Goal: Transaction & Acquisition: Book appointment/travel/reservation

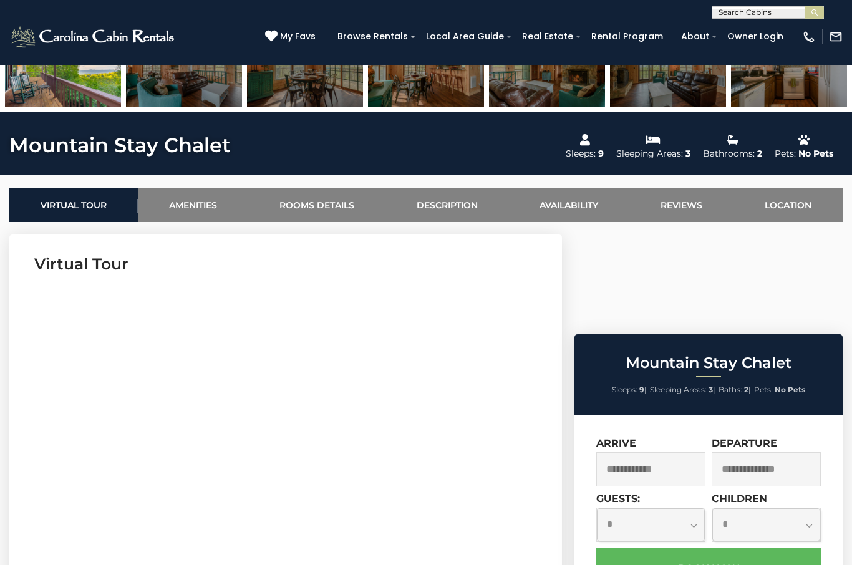
scroll to position [461, 0]
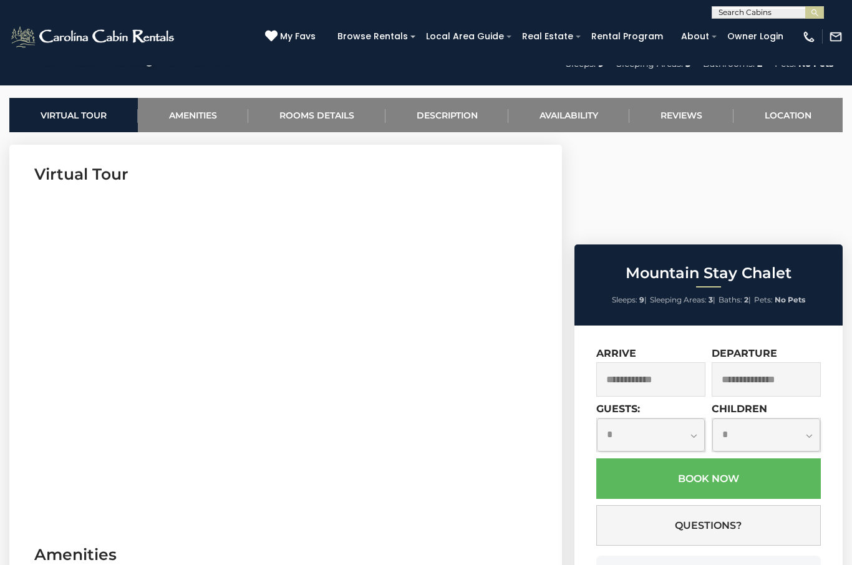
click at [676, 362] on input "text" at bounding box center [650, 379] width 109 height 34
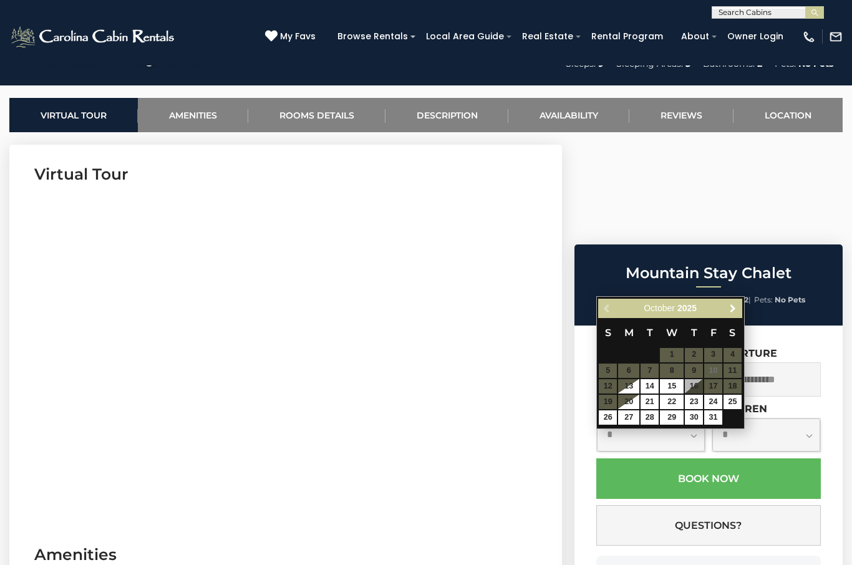
click at [740, 306] on link "Next" at bounding box center [734, 309] width 16 height 16
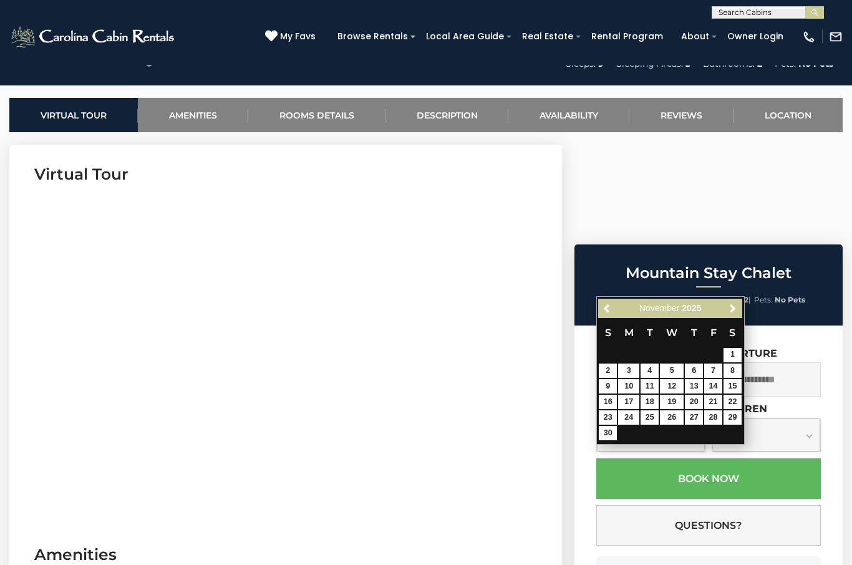
click at [744, 301] on div "Previous Next [DATE] S M T W T F S 1 2 3 4 5 6 7 8 9 10 11 12 13 14 15 16 17 18…" at bounding box center [670, 370] width 148 height 148
click at [739, 306] on link "Next" at bounding box center [734, 309] width 16 height 16
click at [736, 308] on span "Next" at bounding box center [733, 308] width 10 height 10
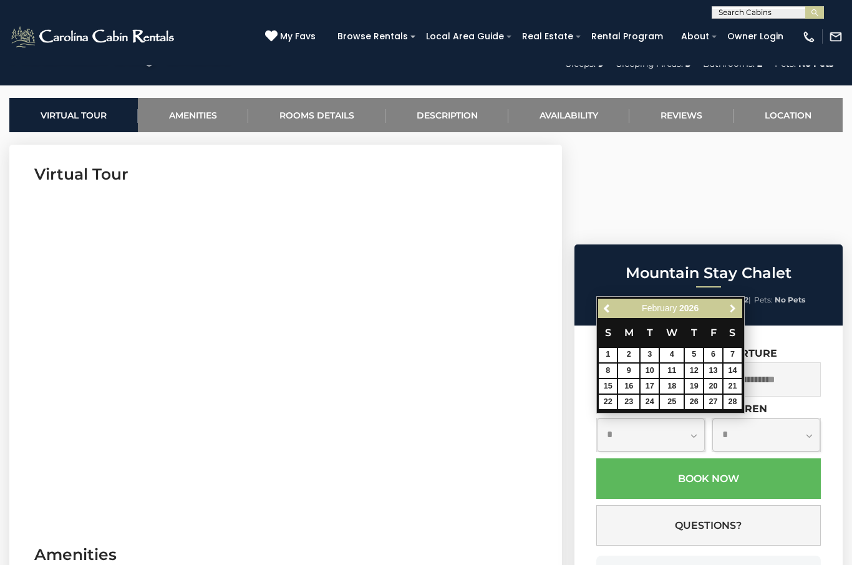
click at [736, 303] on link "Next" at bounding box center [734, 309] width 16 height 16
click at [732, 304] on span "Next" at bounding box center [733, 308] width 10 height 10
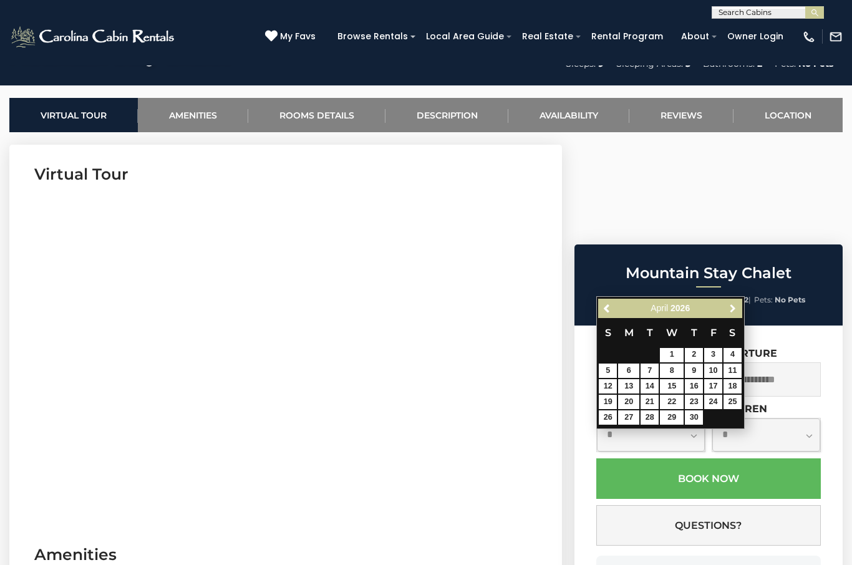
click at [736, 304] on span "Next" at bounding box center [733, 308] width 10 height 10
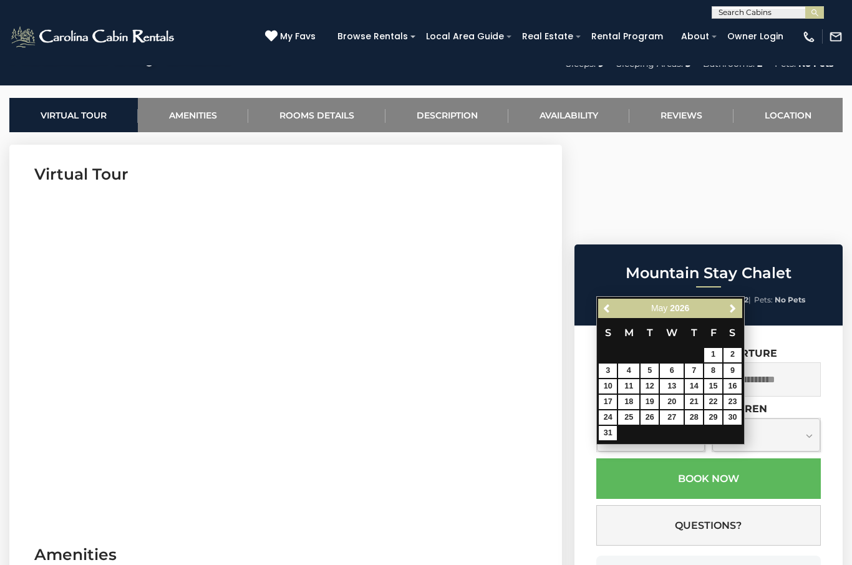
click at [735, 301] on link "Next" at bounding box center [734, 309] width 16 height 16
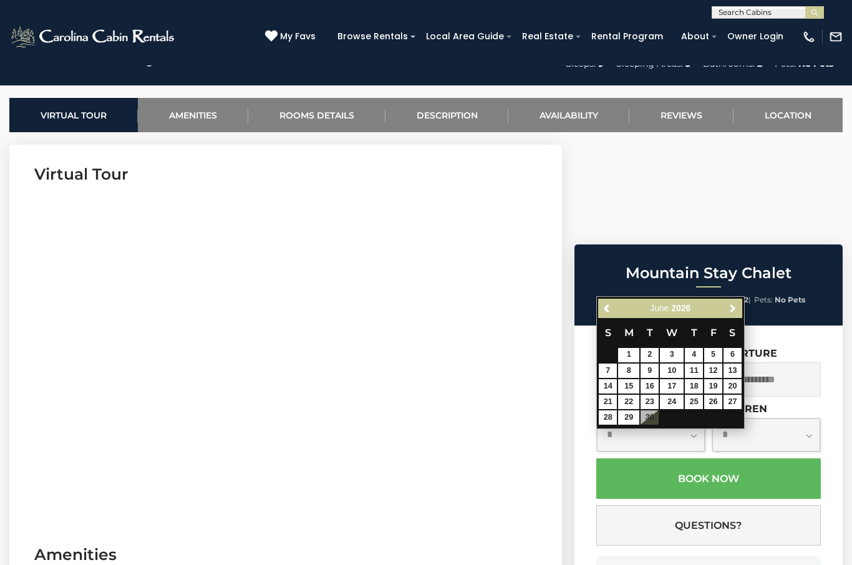
click at [734, 310] on span "Next" at bounding box center [733, 308] width 10 height 10
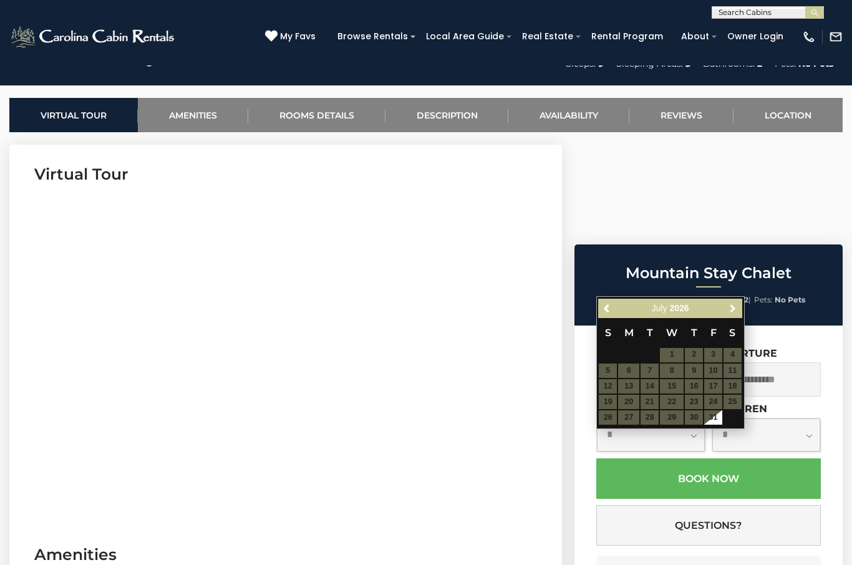
click at [736, 310] on span "Next" at bounding box center [733, 308] width 10 height 10
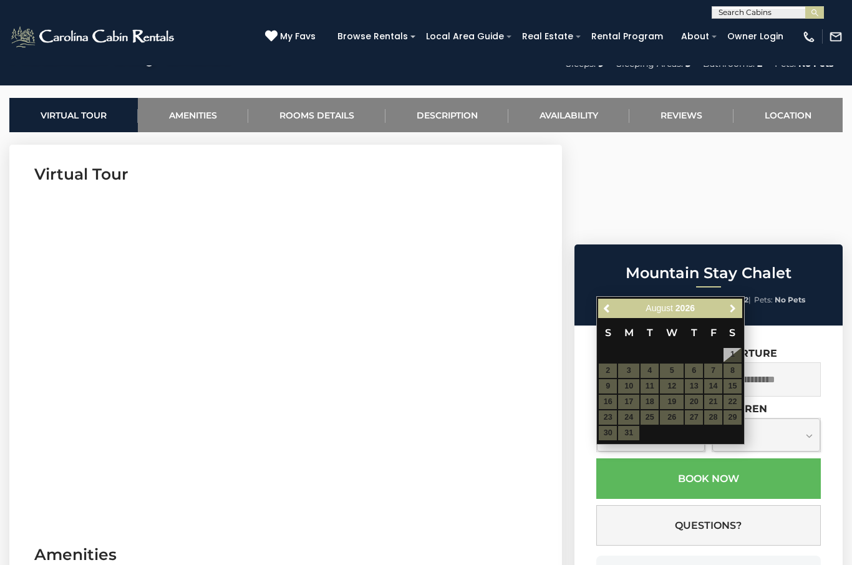
click at [736, 311] on span "Next" at bounding box center [733, 308] width 10 height 10
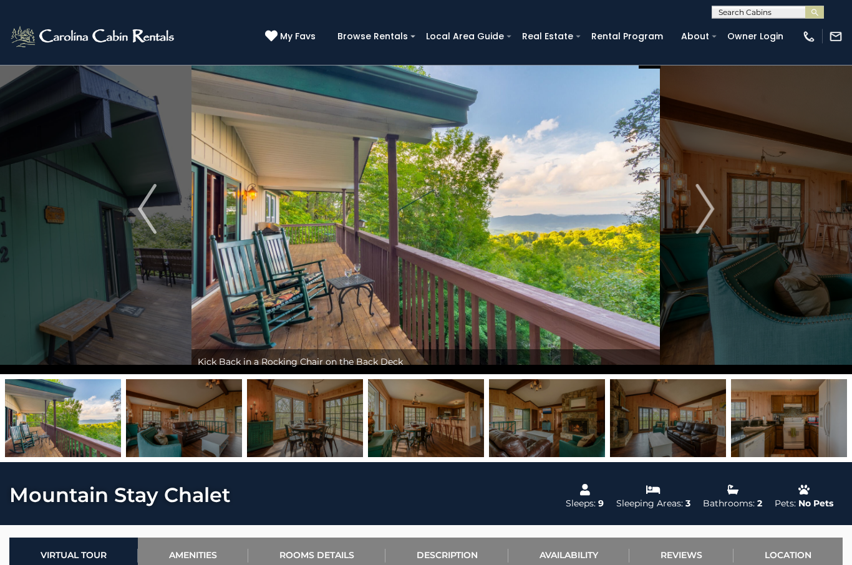
scroll to position [0, 0]
